Goal: Transaction & Acquisition: Purchase product/service

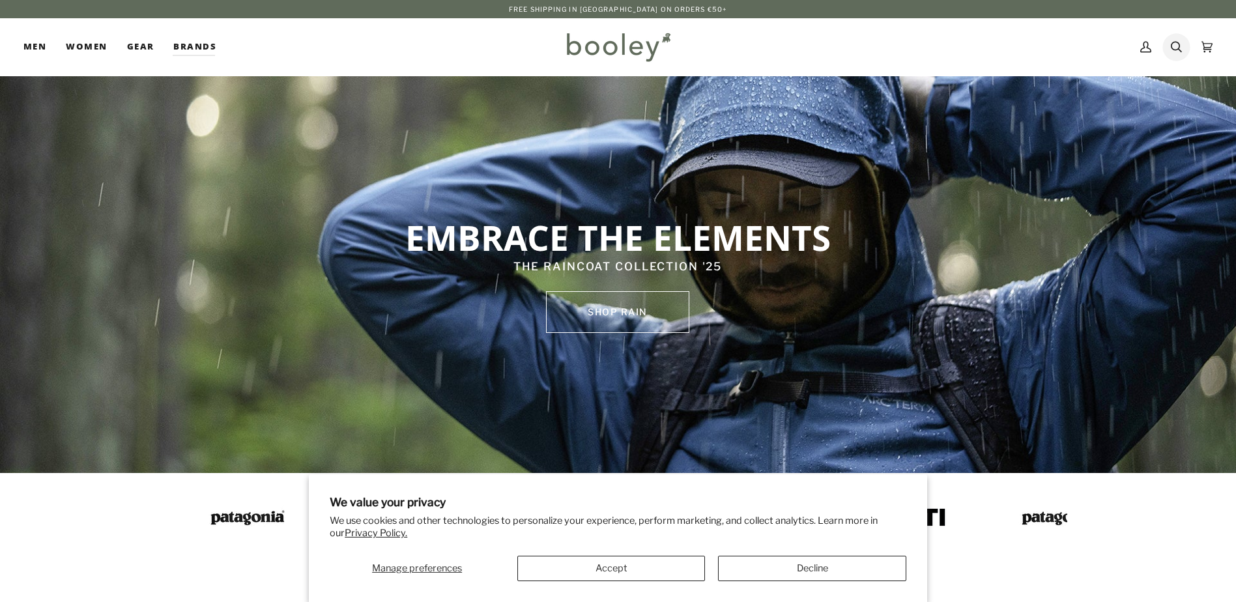
click at [1173, 42] on icon at bounding box center [1176, 47] width 11 height 20
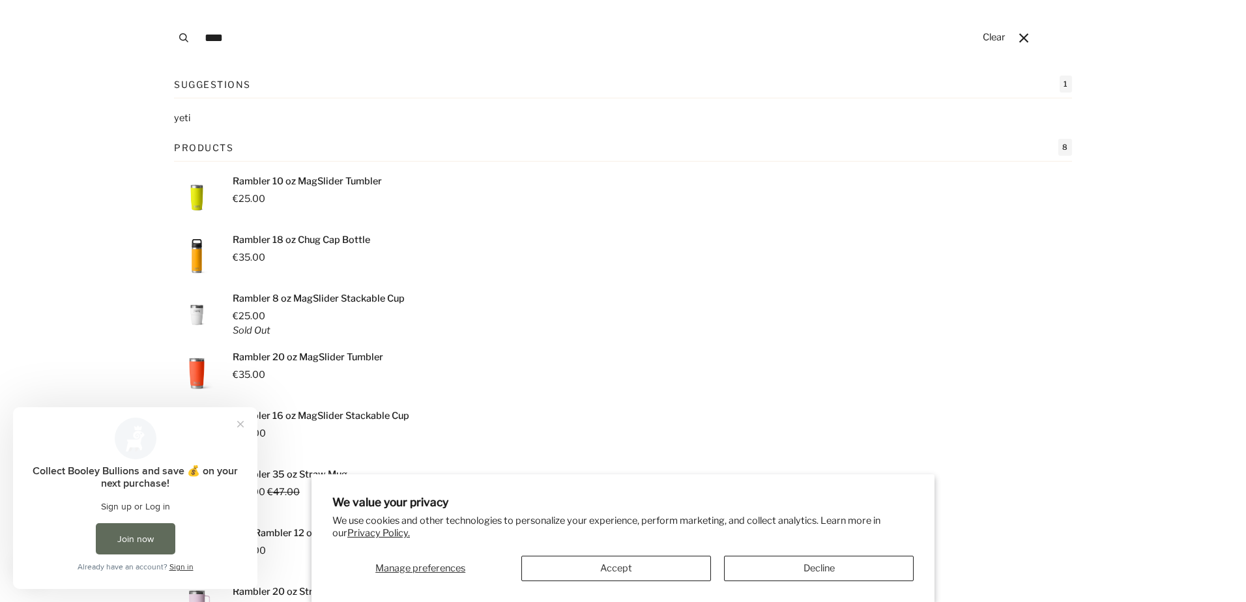
type input "****"
click at [179, 119] on mark "yeti" at bounding box center [182, 118] width 16 height 12
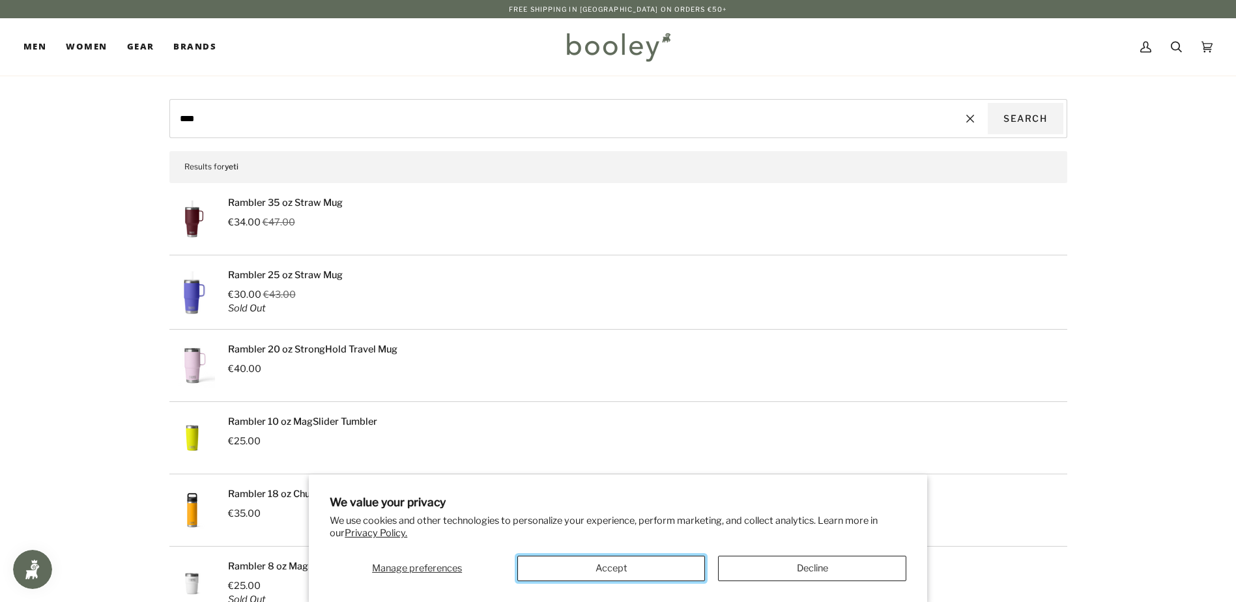
click at [606, 561] on button "Accept" at bounding box center [611, 568] width 188 height 25
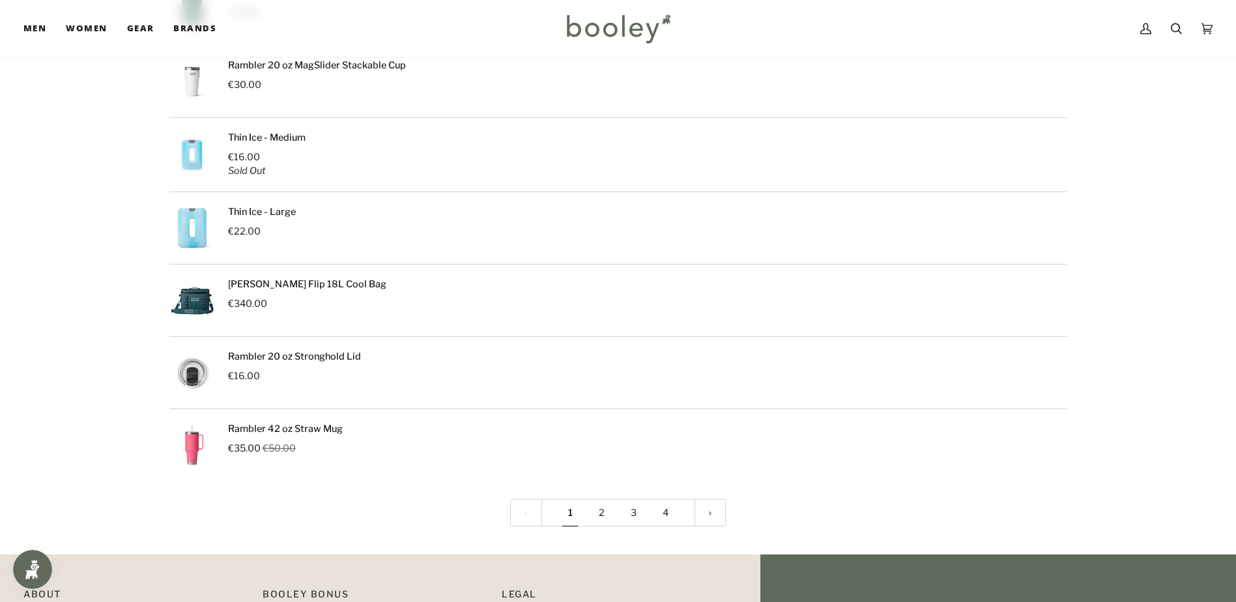
scroll to position [1520, 0]
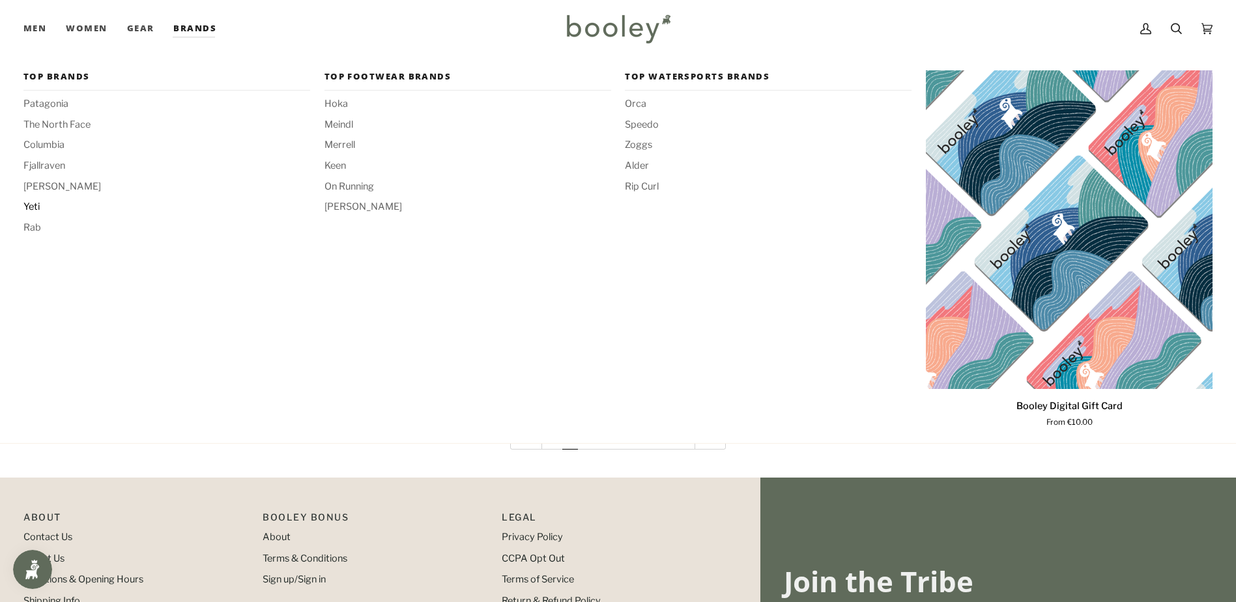
click at [31, 207] on span "Yeti" at bounding box center [166, 207] width 287 height 14
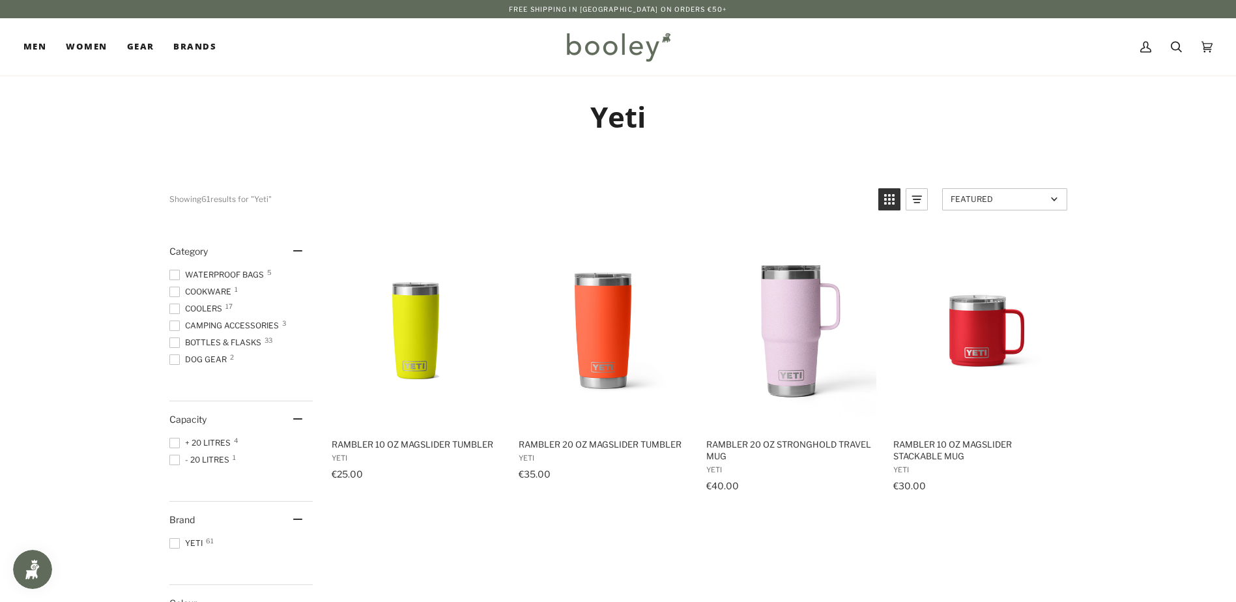
click at [171, 356] on span at bounding box center [174, 359] width 10 height 10
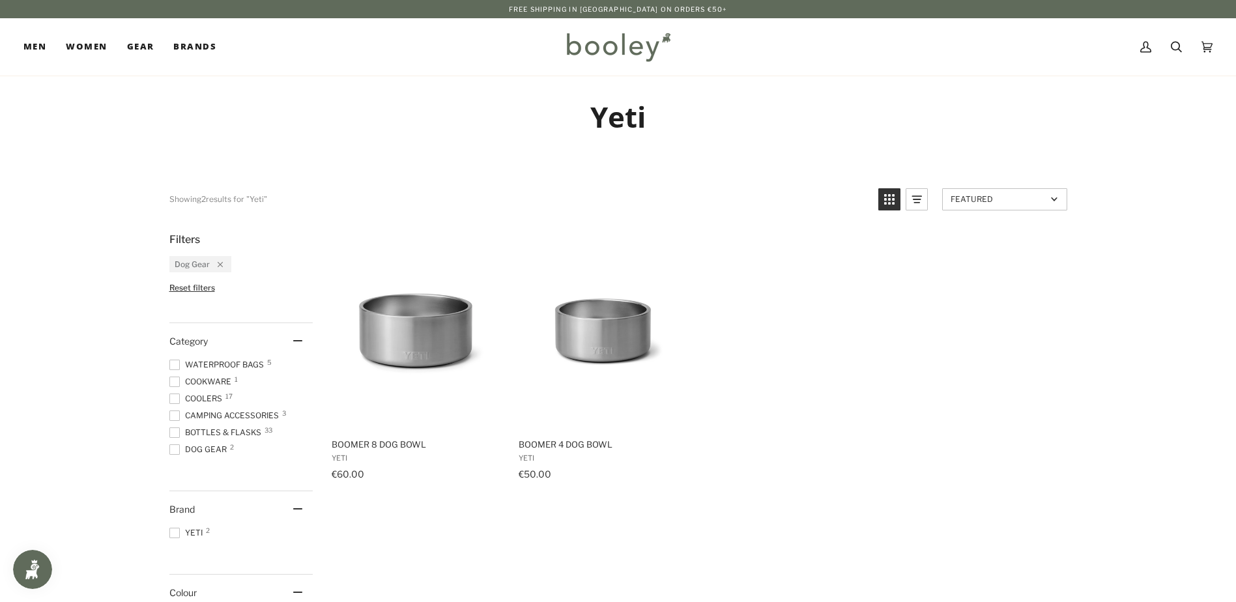
click at [175, 450] on span at bounding box center [174, 449] width 10 height 10
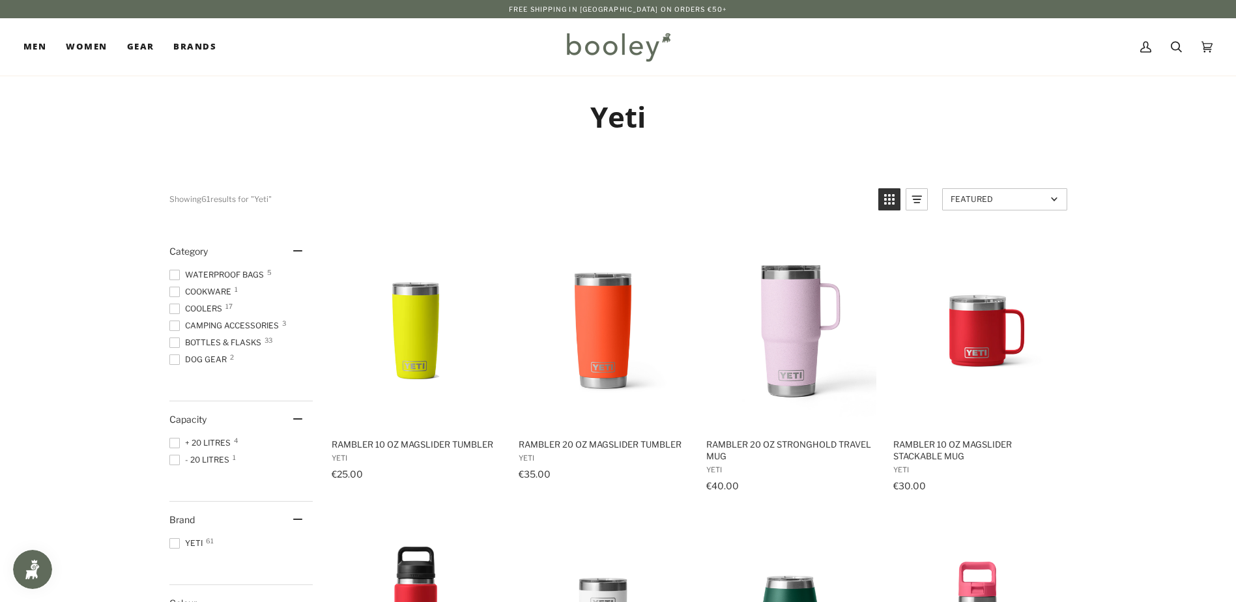
click at [179, 273] on span at bounding box center [174, 275] width 10 height 10
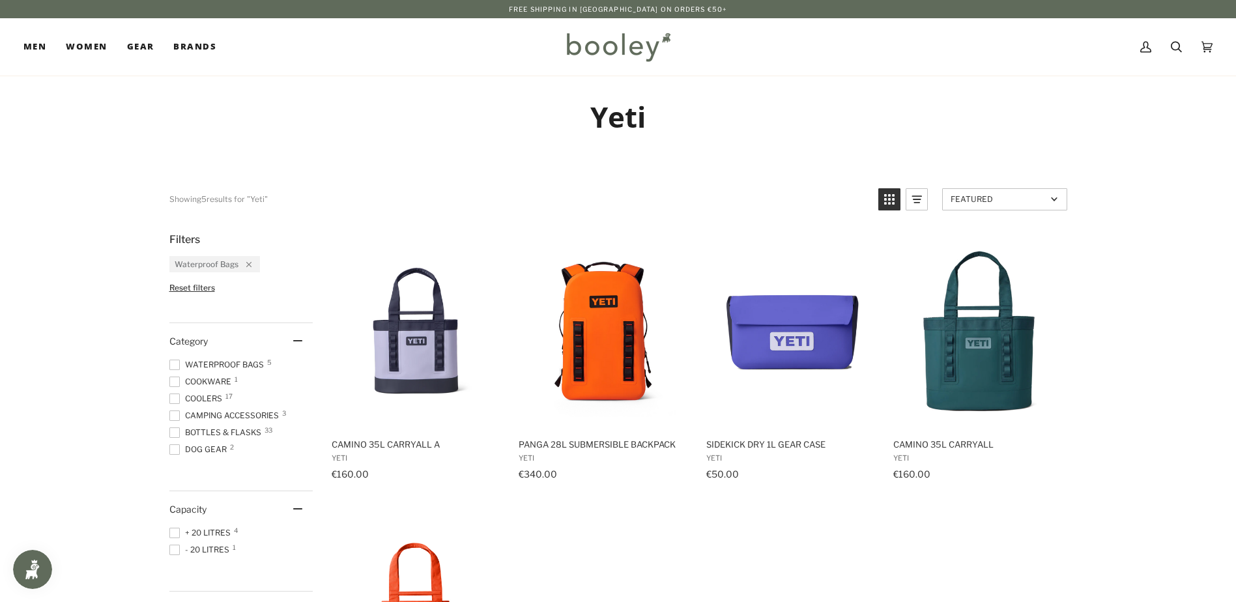
click at [179, 363] on span at bounding box center [174, 365] width 10 height 10
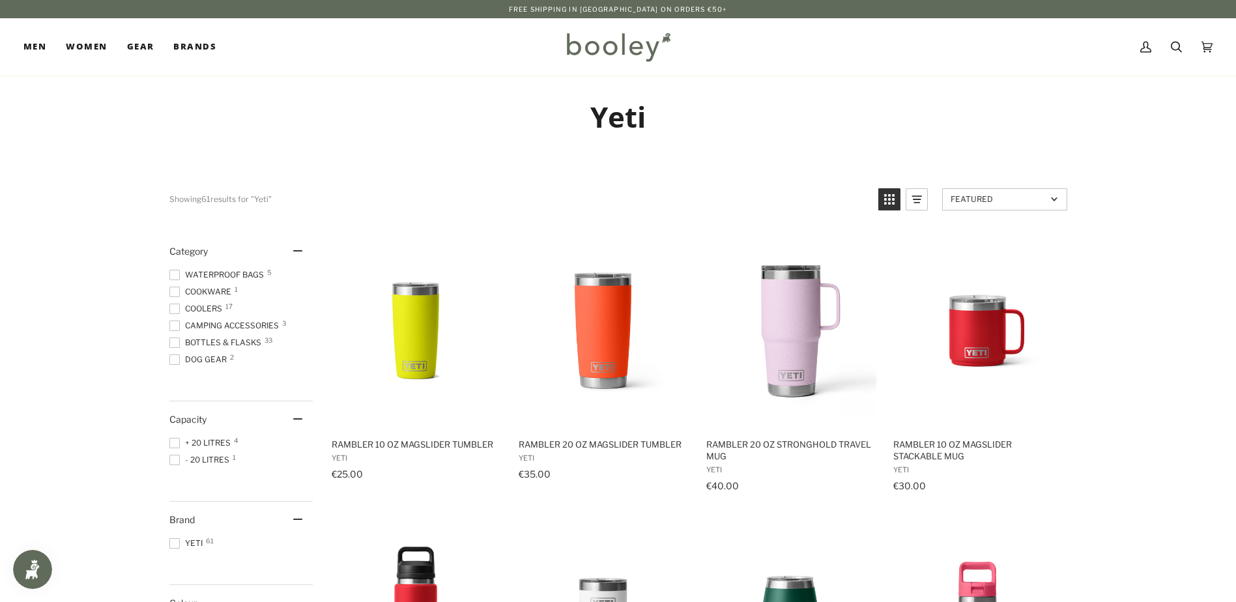
click at [174, 313] on span at bounding box center [174, 309] width 10 height 10
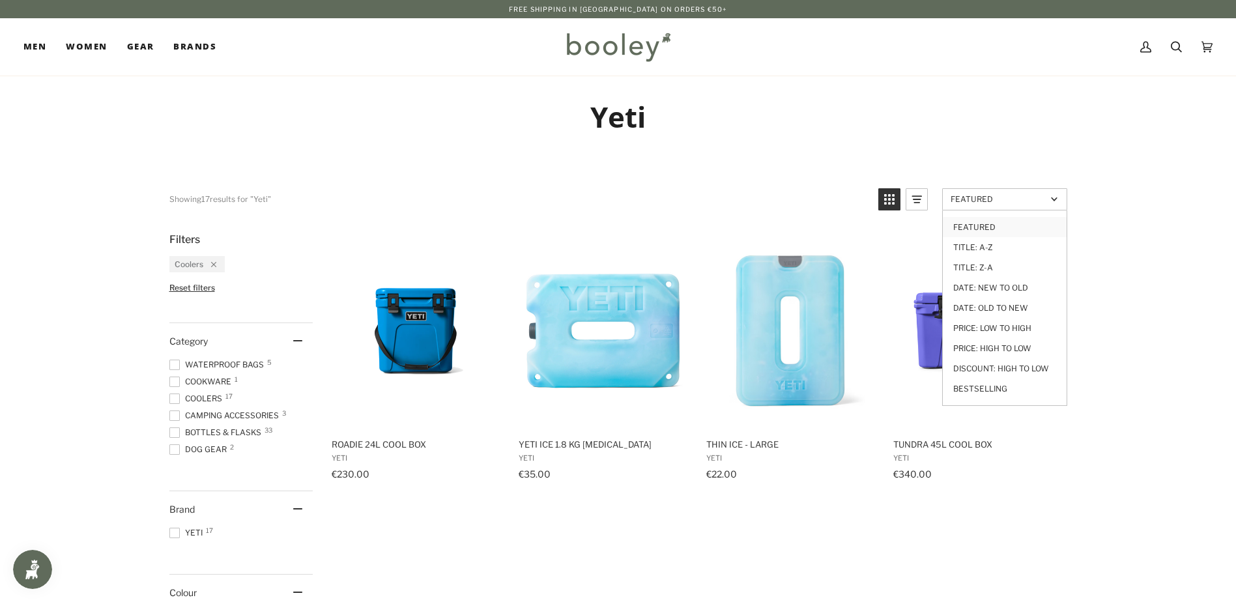
click at [1044, 202] on span "Featured" at bounding box center [999, 199] width 96 height 10
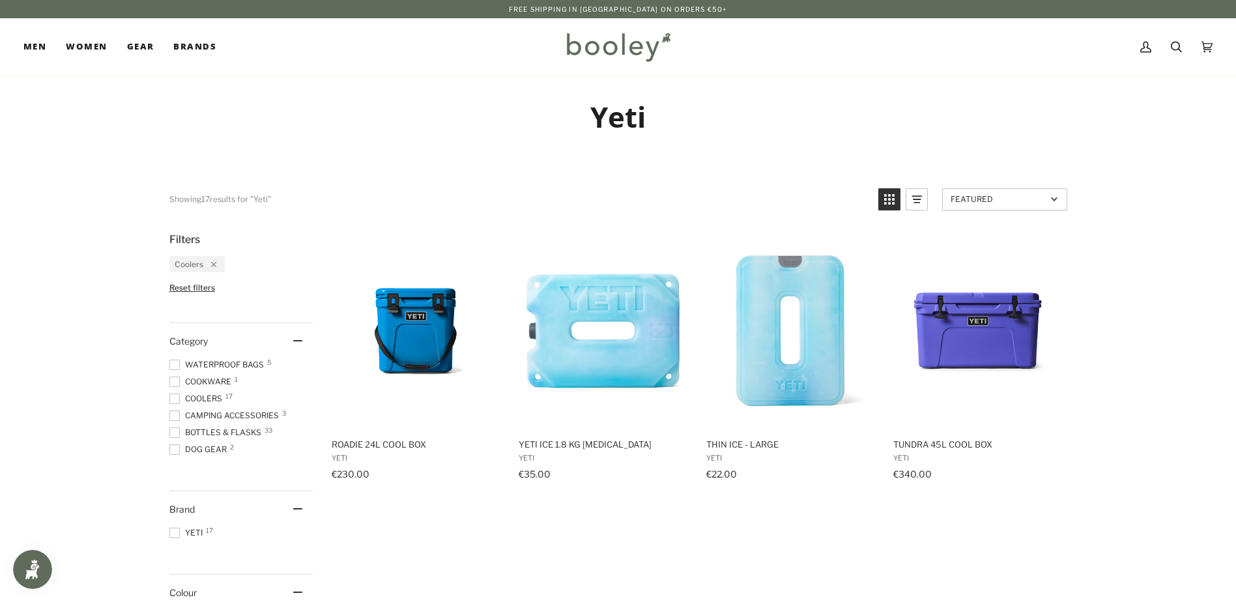
click at [1044, 202] on span "Featured" at bounding box center [999, 199] width 96 height 10
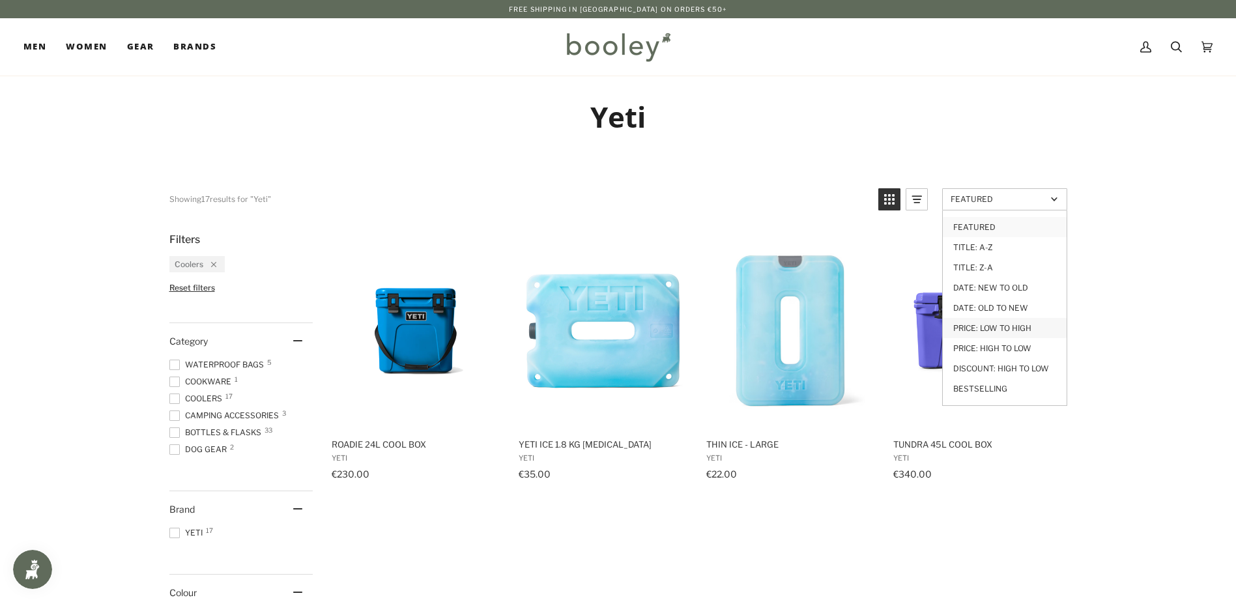
click at [999, 328] on link "Price: Low to High" at bounding box center [1005, 328] width 124 height 20
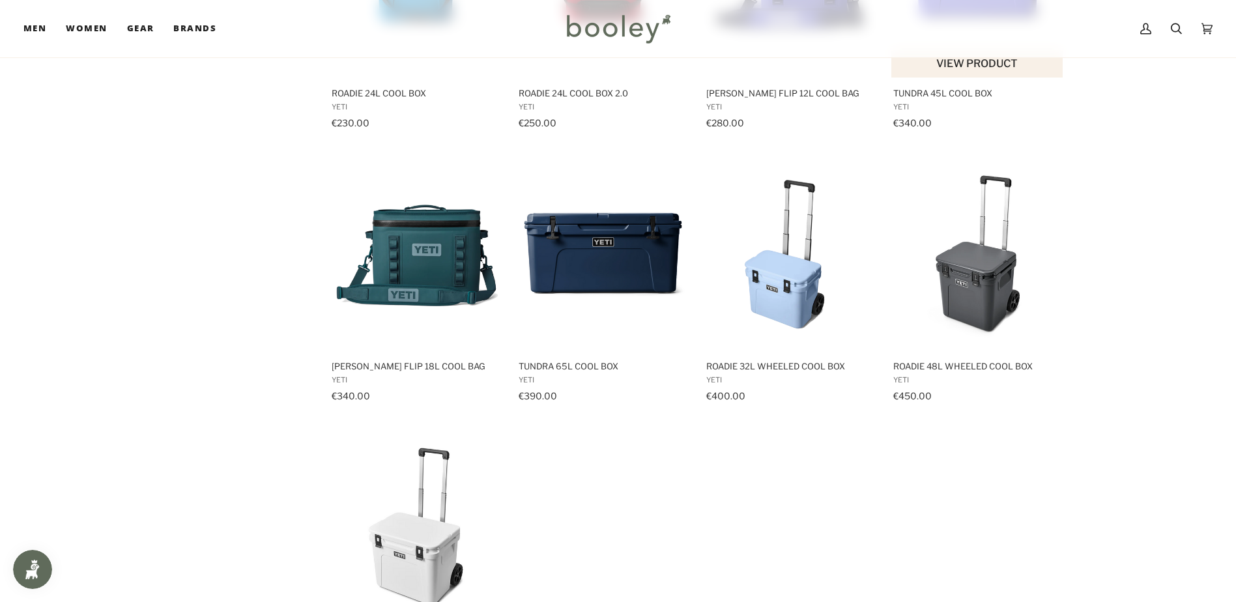
scroll to position [543, 0]
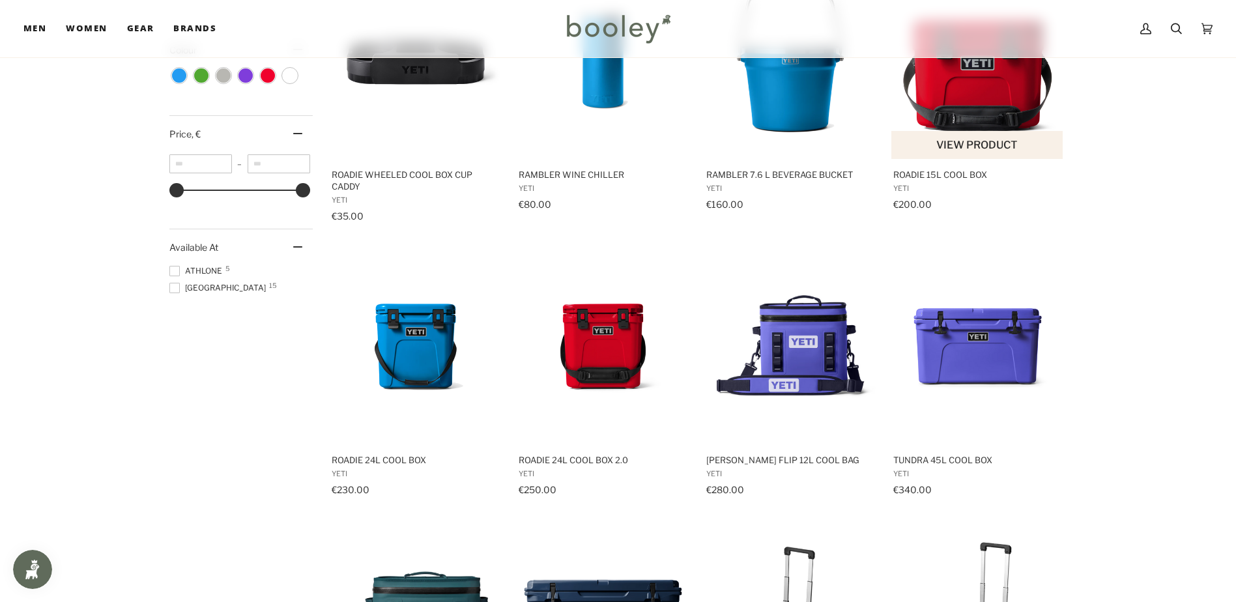
click at [975, 161] on span "Roadie 15L Cool Box YETI €200.00 View product" at bounding box center [977, 192] width 173 height 67
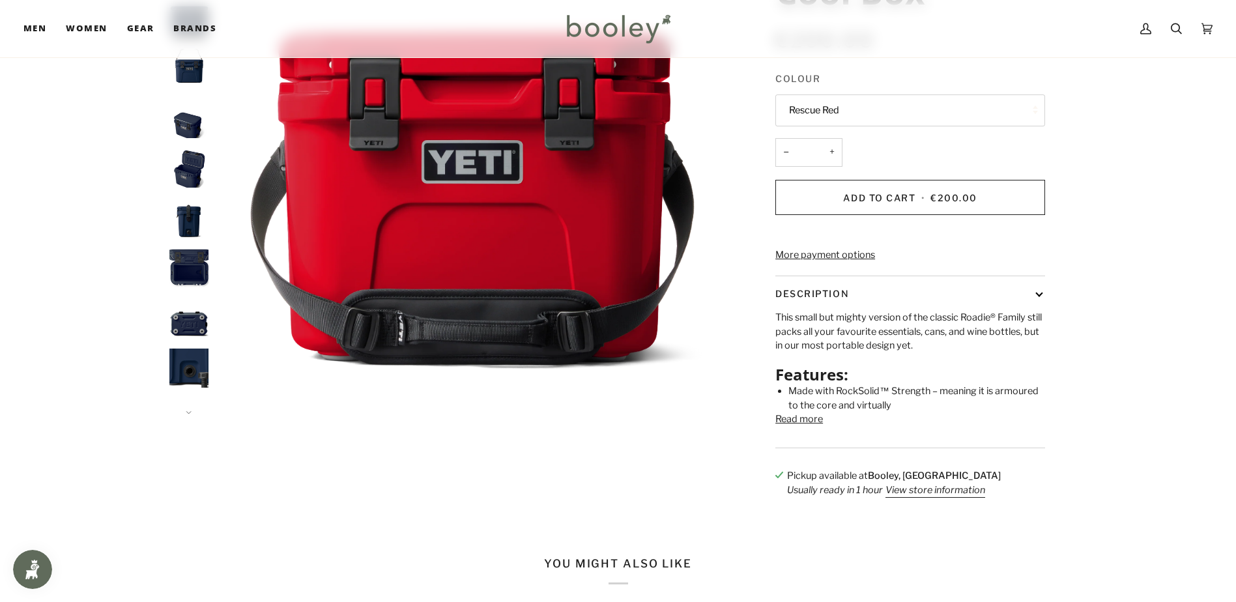
scroll to position [217, 0]
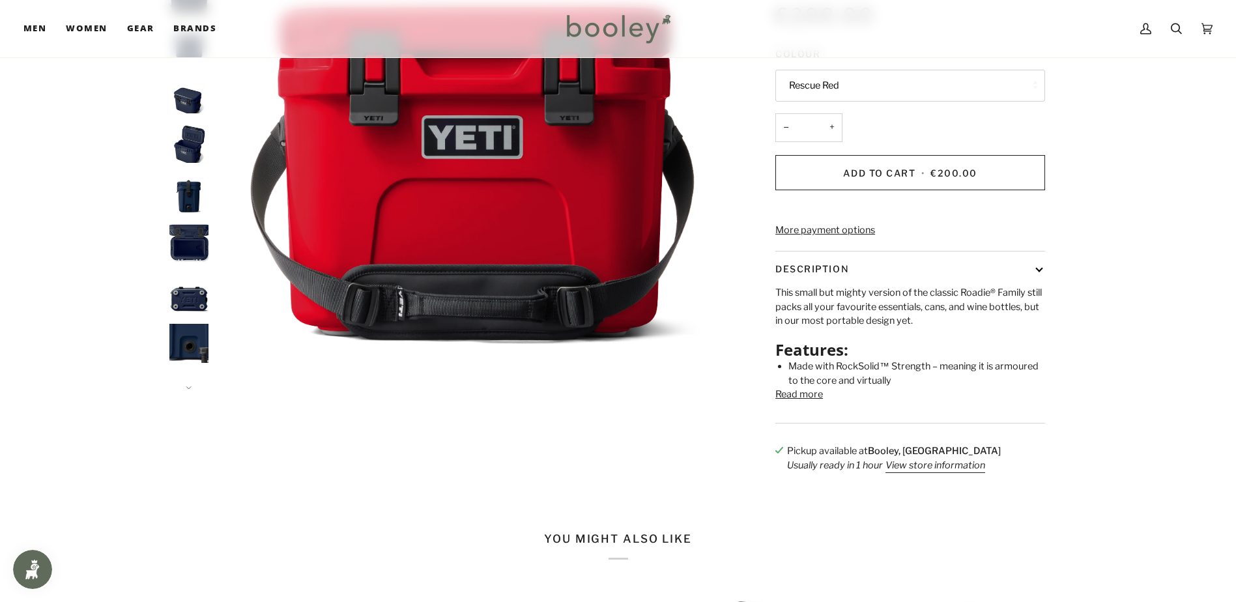
click at [803, 402] on button "Read more" at bounding box center [799, 395] width 48 height 14
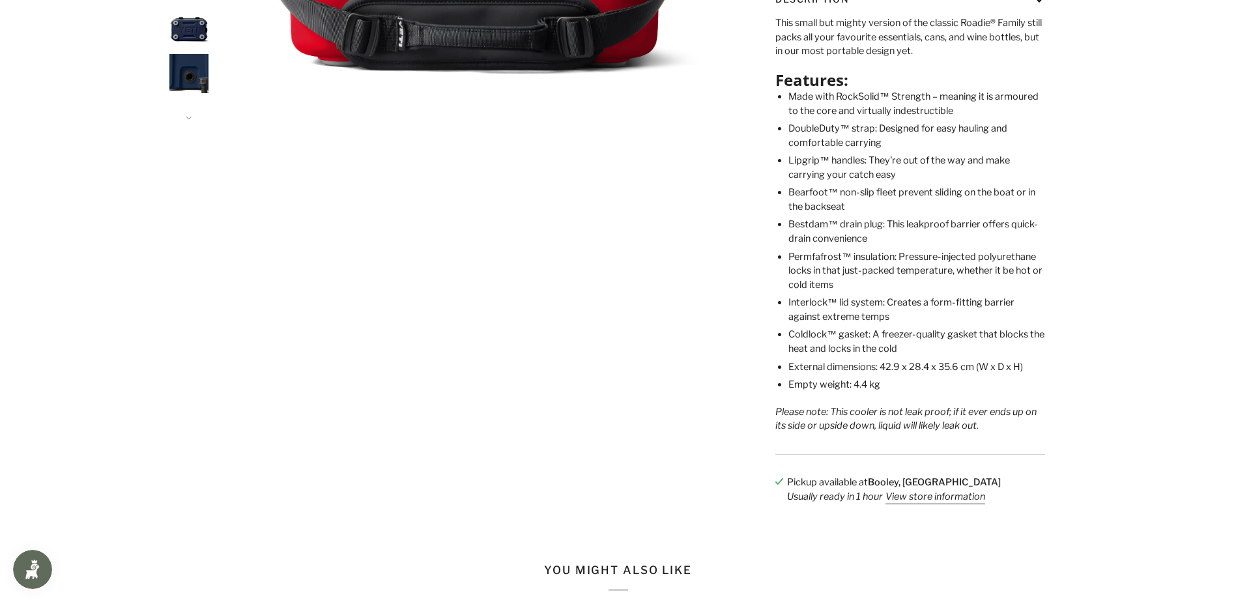
scroll to position [0, 0]
